Goal: Browse casually: Explore the website without a specific task or goal

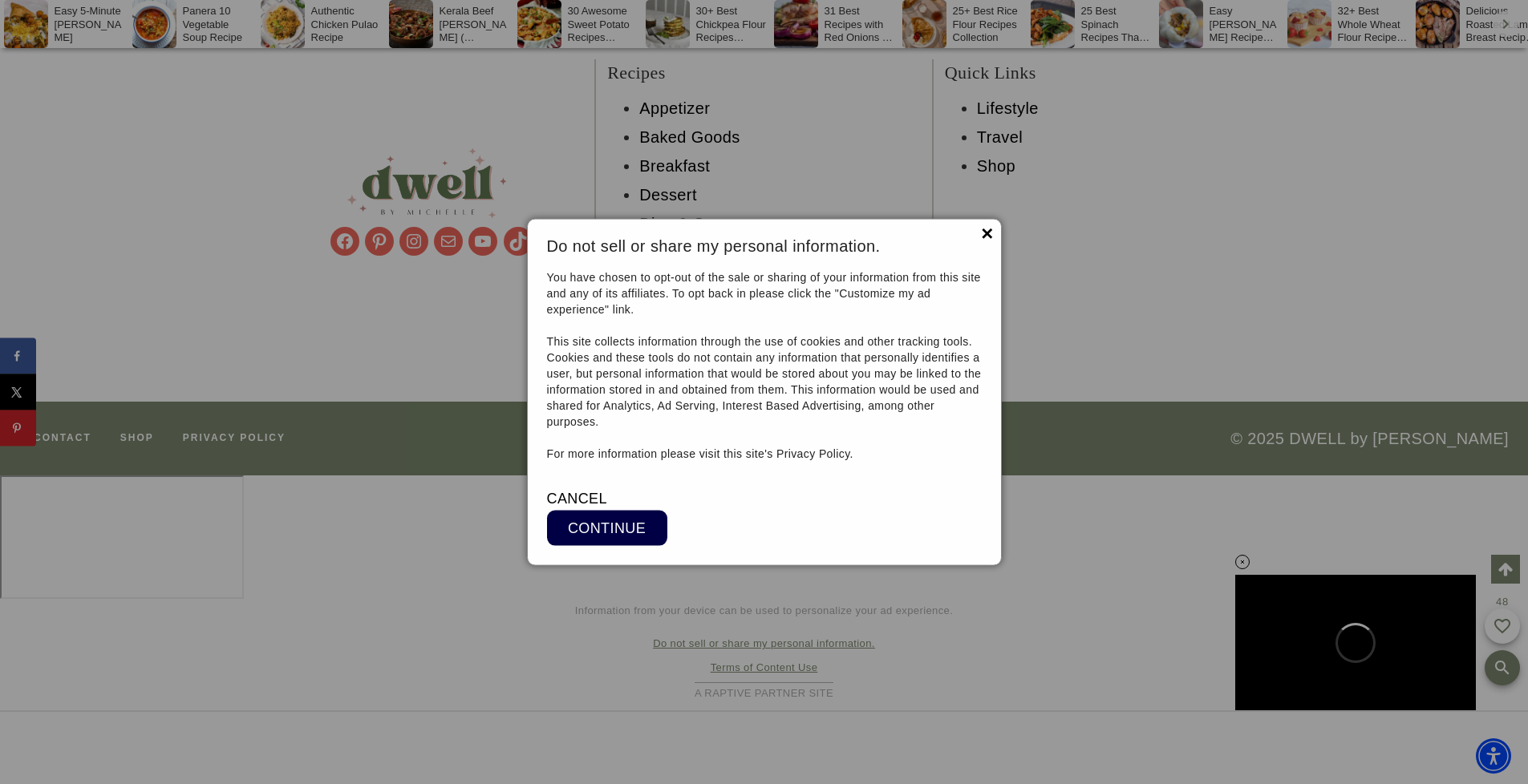
scroll to position [26916, 0]
